Goal: Navigation & Orientation: Find specific page/section

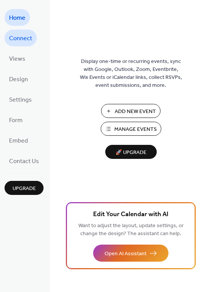
click at [18, 39] on span "Connect" at bounding box center [20, 39] width 23 height 12
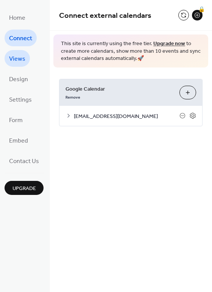
click at [18, 58] on span "Views" at bounding box center [17, 59] width 16 height 12
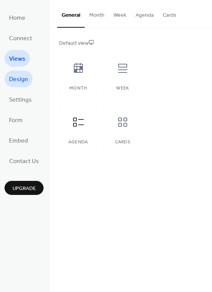
click at [19, 74] on span "Design" at bounding box center [18, 79] width 19 height 12
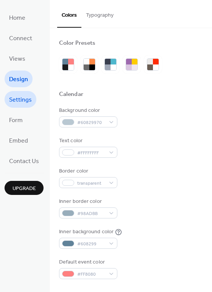
click at [18, 101] on span "Settings" at bounding box center [20, 100] width 23 height 12
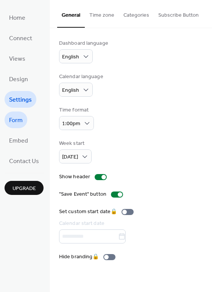
click at [16, 123] on span "Form" at bounding box center [16, 120] width 14 height 12
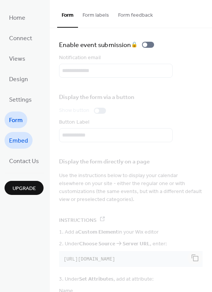
click at [17, 140] on span "Embed" at bounding box center [18, 141] width 19 height 12
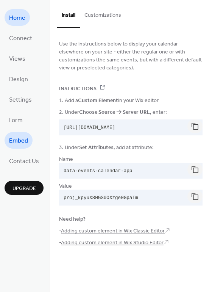
click at [20, 22] on span "Home" at bounding box center [17, 18] width 16 height 12
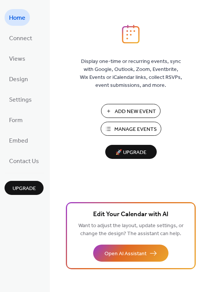
click at [134, 129] on span "Manage Events" at bounding box center [135, 129] width 42 height 8
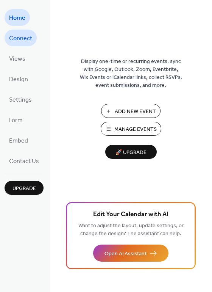
click at [26, 38] on span "Connect" at bounding box center [20, 39] width 23 height 12
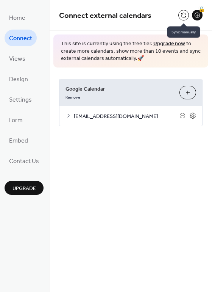
click at [182, 15] on button at bounding box center [183, 15] width 11 height 11
click at [183, 14] on button at bounding box center [183, 15] width 11 height 11
